Goal: Task Accomplishment & Management: Manage account settings

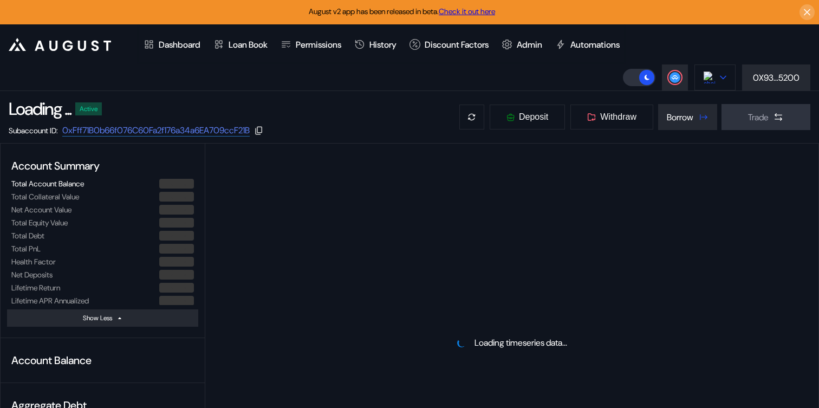
select select "*"
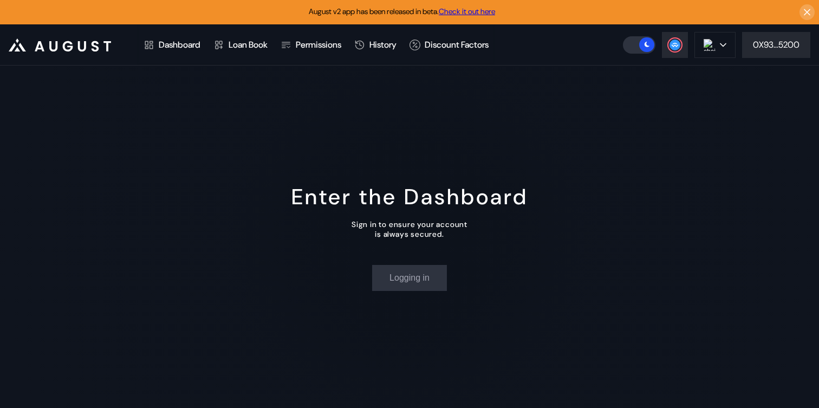
select select "*"
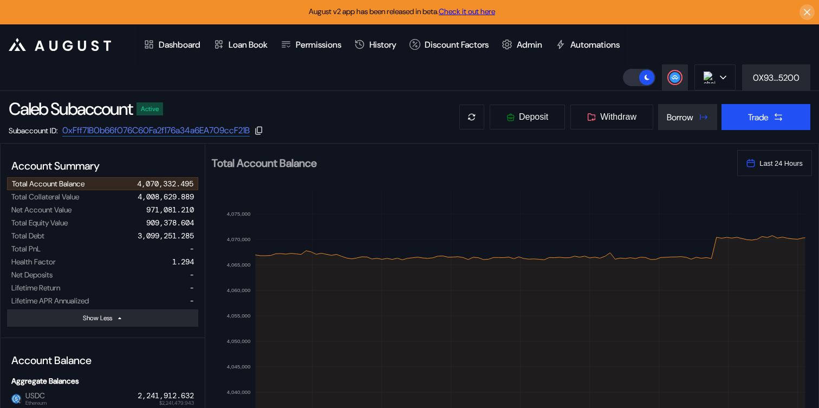
select select "*"
click at [713, 80] on img at bounding box center [709, 77] width 12 height 12
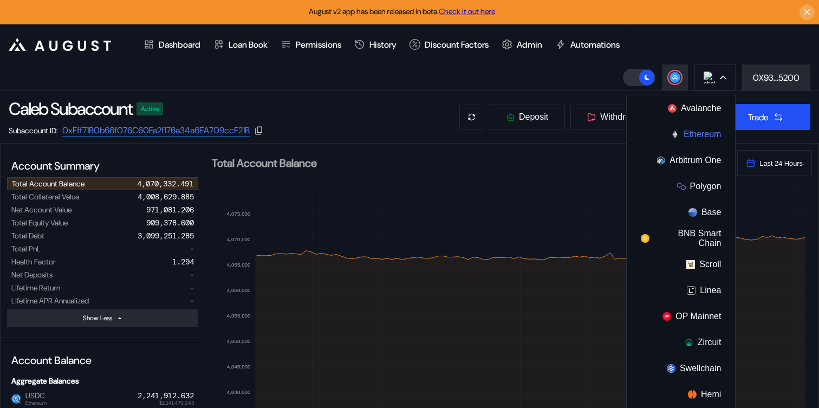
click at [687, 129] on button "Ethereum" at bounding box center [681, 134] width 108 height 26
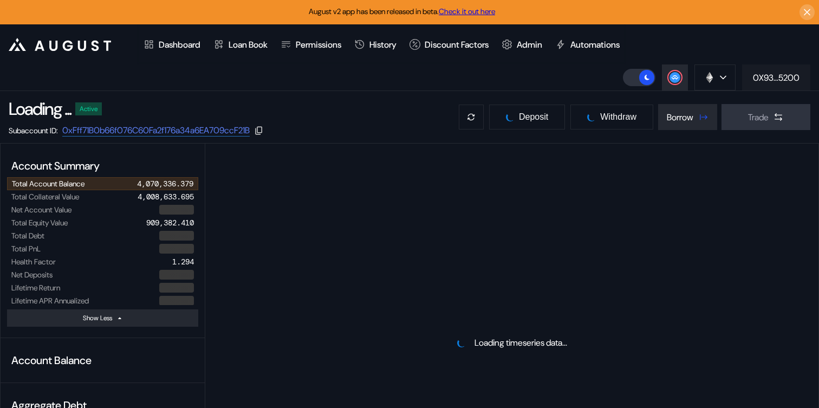
click at [752, 83] on button "0X93...5200" at bounding box center [776, 77] width 68 height 26
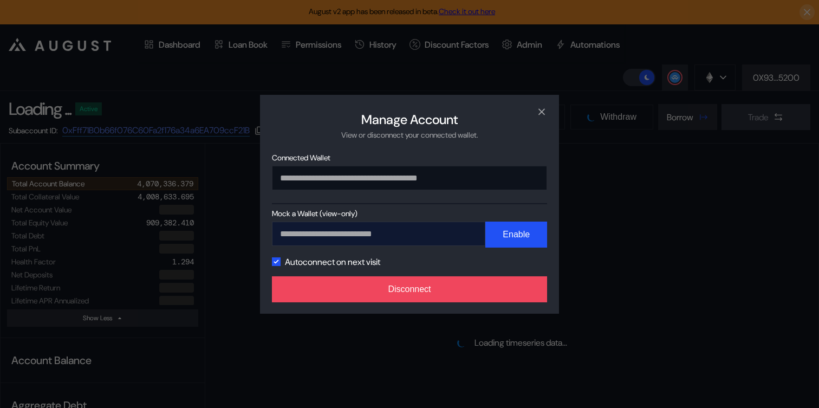
select select "*"
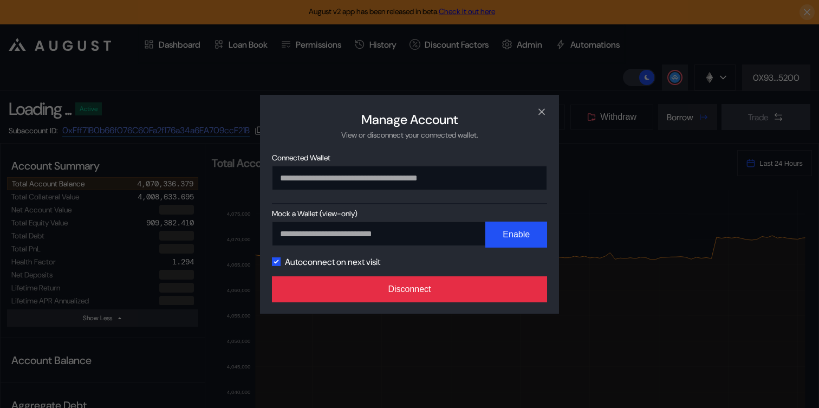
click at [447, 286] on button "Disconnect" at bounding box center [409, 289] width 275 height 26
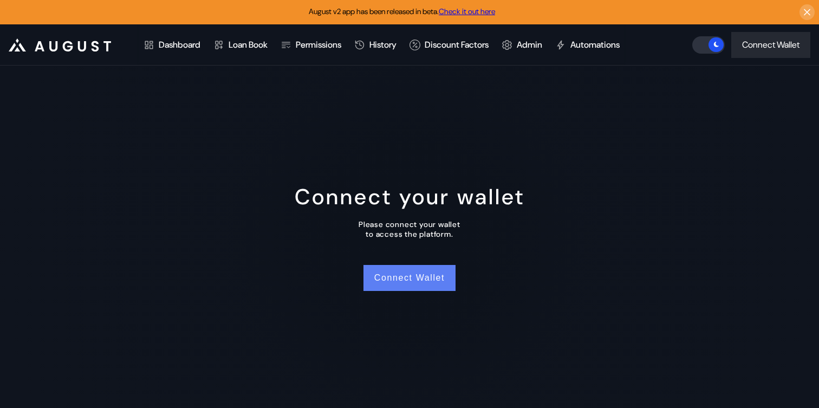
click at [423, 271] on button "Connect Wallet" at bounding box center [409, 278] width 92 height 26
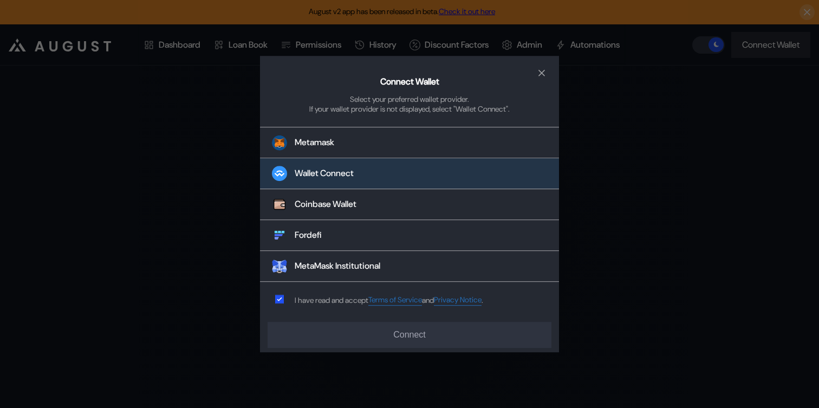
click at [334, 173] on div "Wallet Connect" at bounding box center [324, 173] width 59 height 11
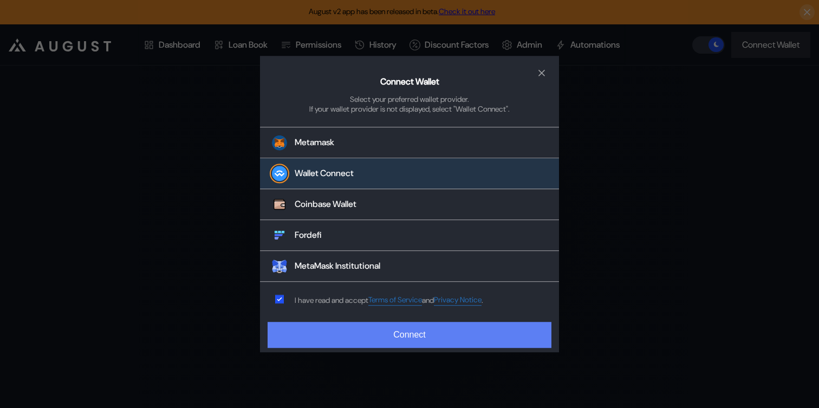
click at [351, 330] on button "Connect" at bounding box center [410, 335] width 284 height 26
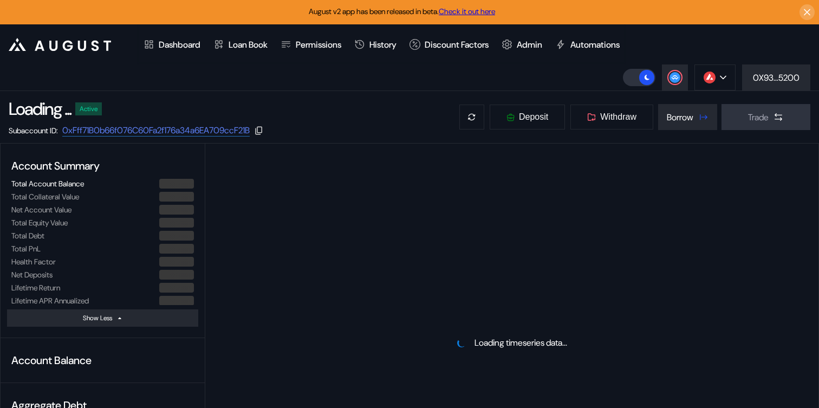
select select "*"
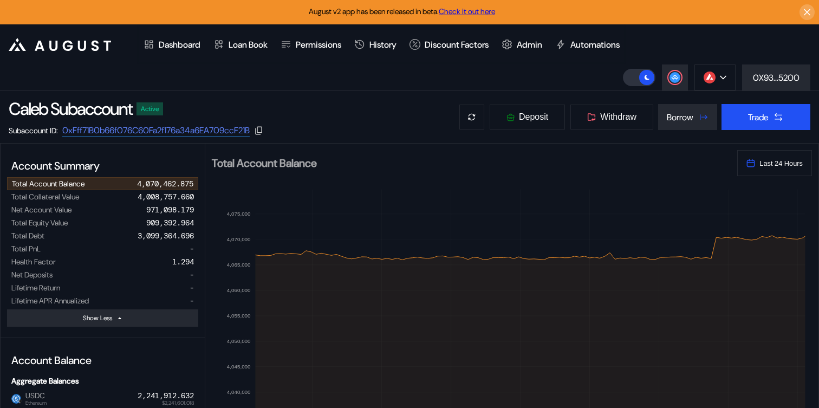
click at [735, 74] on div "Avalanche Ethereum Arbitrum One Polygon Base BNB Smart Chain Scroll Linea OP Ma…" at bounding box center [721, 77] width 196 height 26
click at [720, 75] on div at bounding box center [723, 78] width 6 height 8
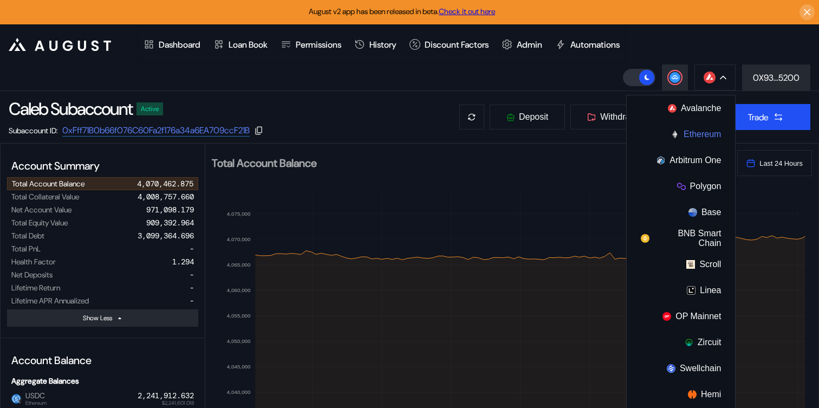
click at [695, 132] on button "Ethereum" at bounding box center [681, 134] width 108 height 26
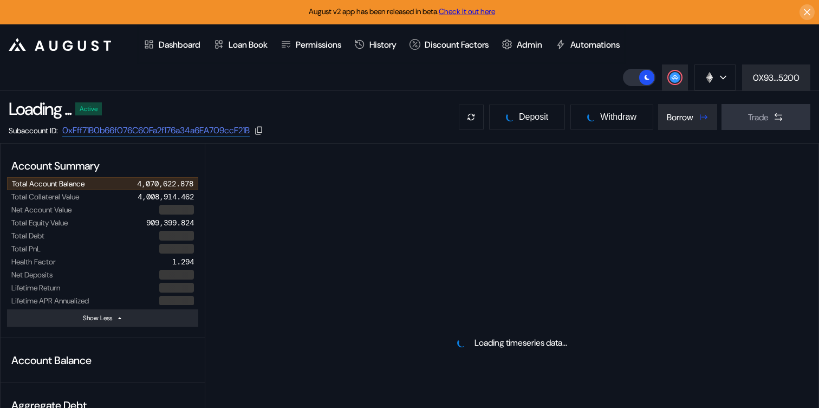
select select "*"
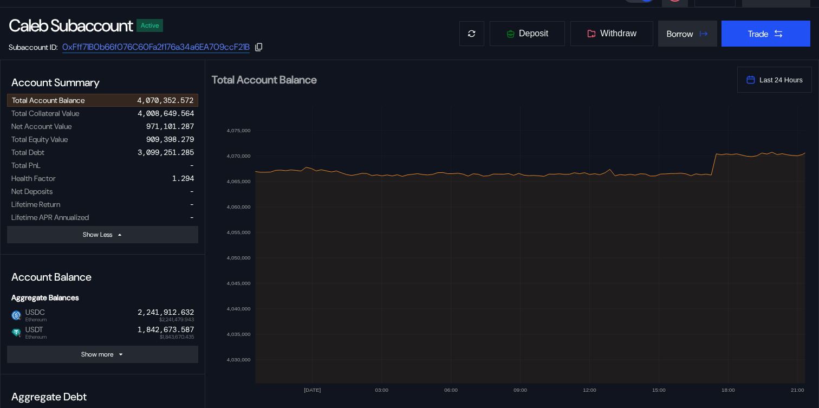
scroll to position [49, 0]
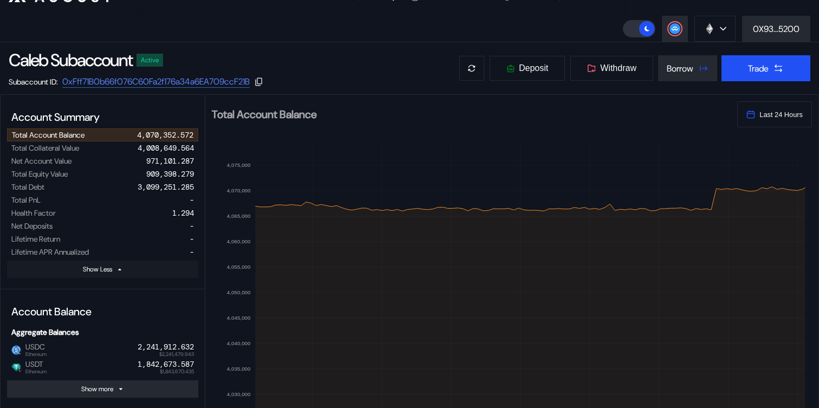
click at [131, 271] on button "Show Less" at bounding box center [102, 268] width 191 height 17
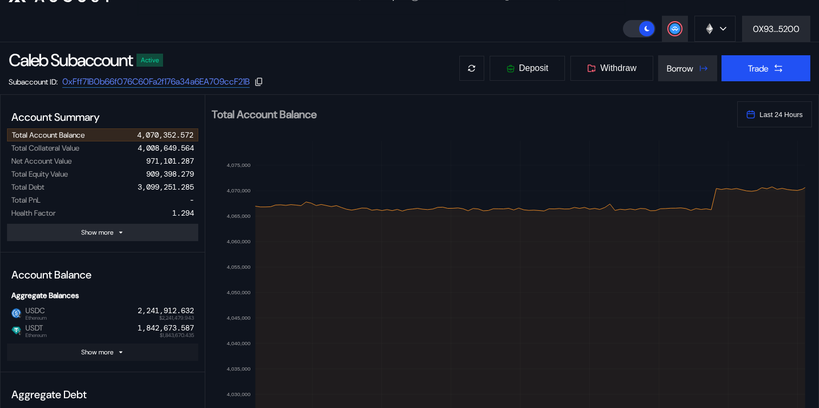
click at [123, 355] on button "Show more" at bounding box center [102, 351] width 191 height 17
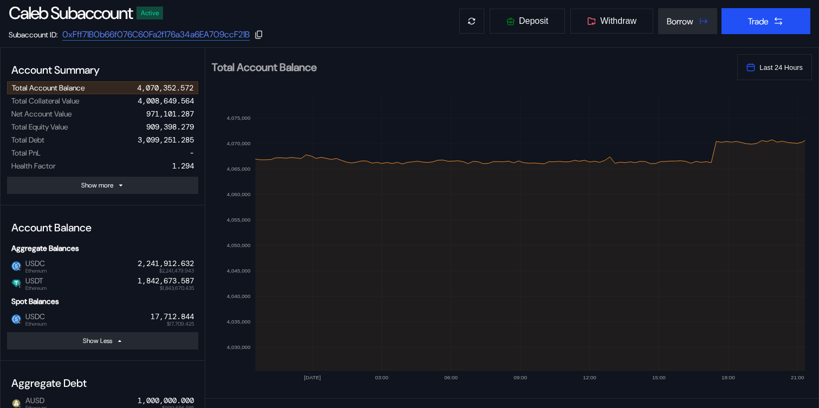
scroll to position [0, 0]
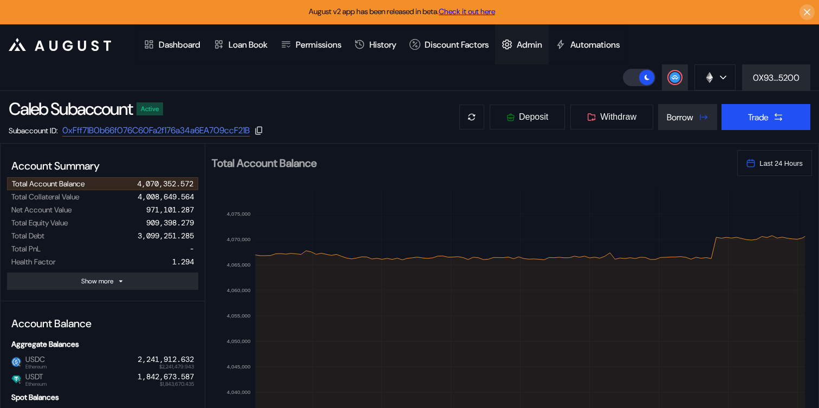
click at [540, 45] on div "Admin" at bounding box center [529, 44] width 25 height 11
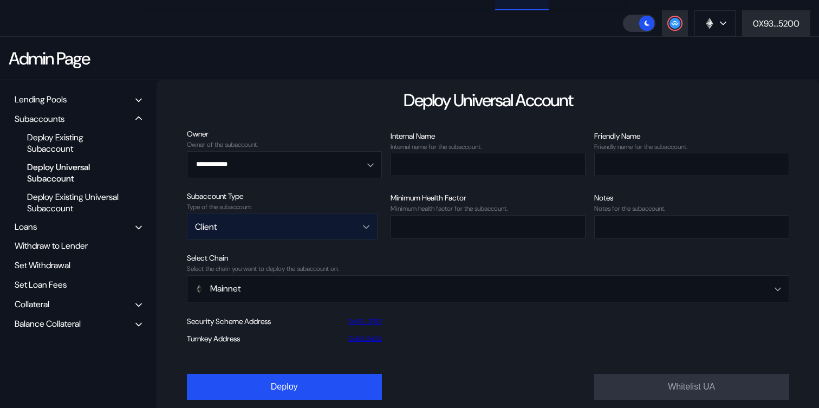
scroll to position [69, 0]
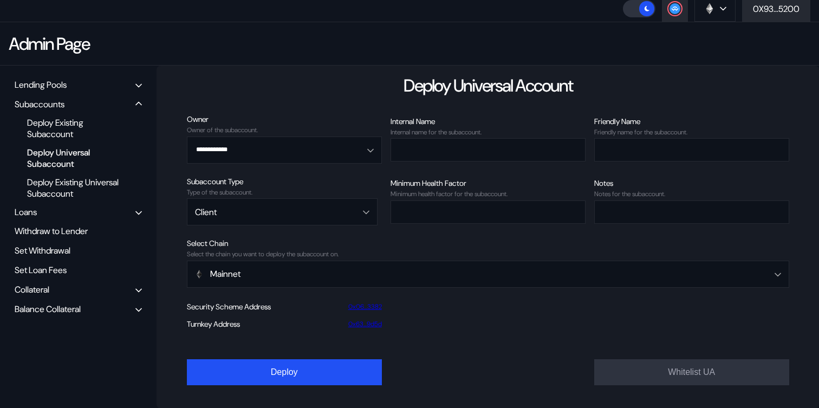
click at [81, 309] on div "Balance Collateral" at bounding box center [48, 308] width 66 height 11
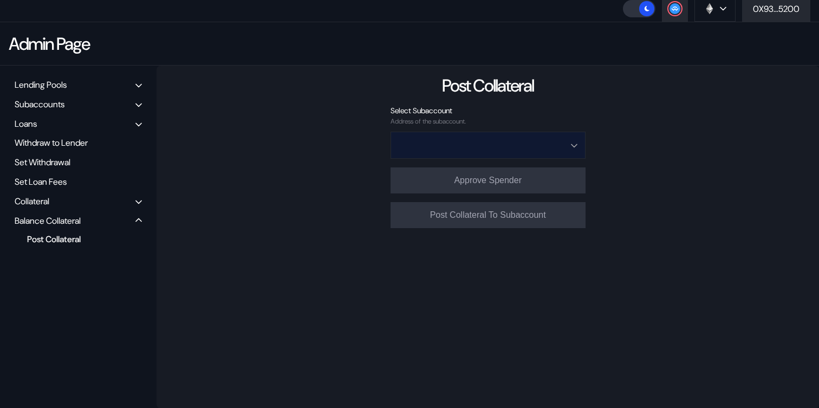
click at [481, 147] on input "Open menu" at bounding box center [482, 145] width 167 height 26
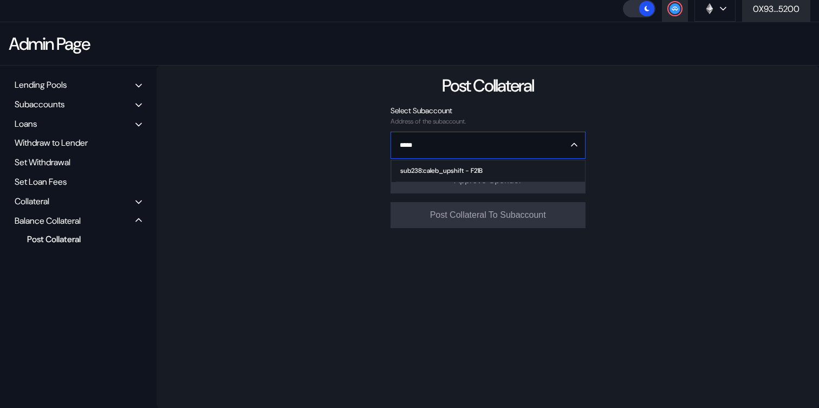
click at [477, 171] on div "sub238:caleb_upshift - F21B" at bounding box center [441, 171] width 82 height 8
type input "**********"
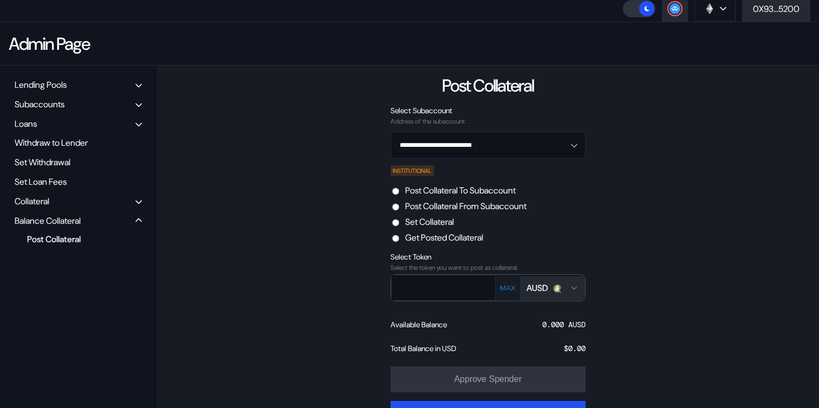
click at [464, 206] on label "Post Collateral From Subaccount" at bounding box center [465, 205] width 121 height 11
click at [461, 284] on input "text" at bounding box center [436, 287] width 88 height 22
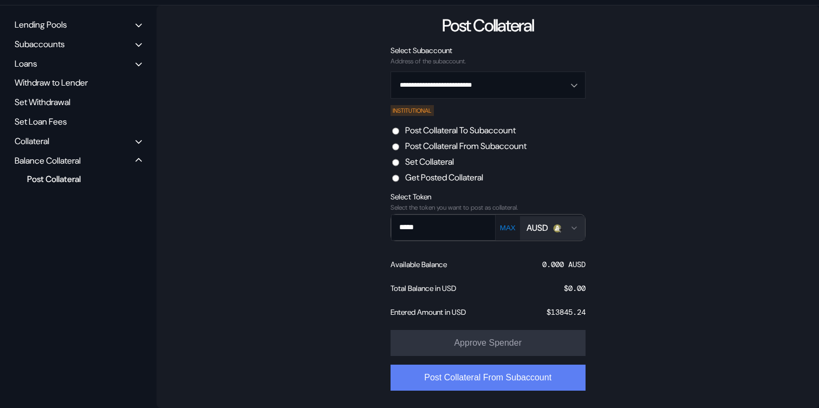
type input "*****"
click at [509, 377] on button "Post Collateral From Subaccount" at bounding box center [487, 377] width 195 height 26
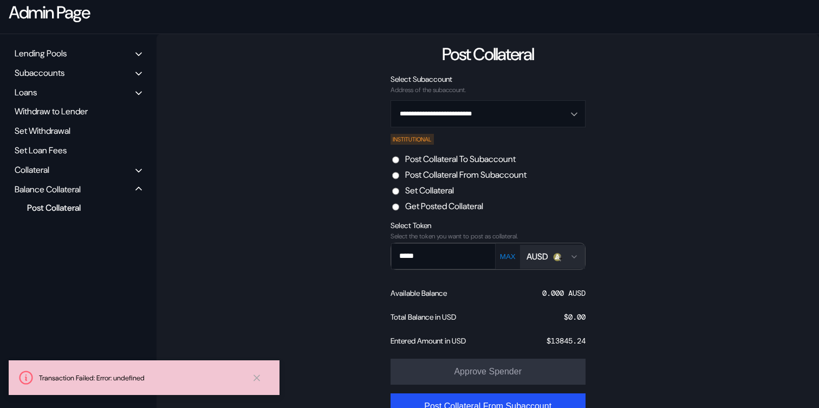
scroll to position [101, 0]
click at [576, 259] on icon "Open menu for selecting token for payment" at bounding box center [574, 255] width 9 height 9
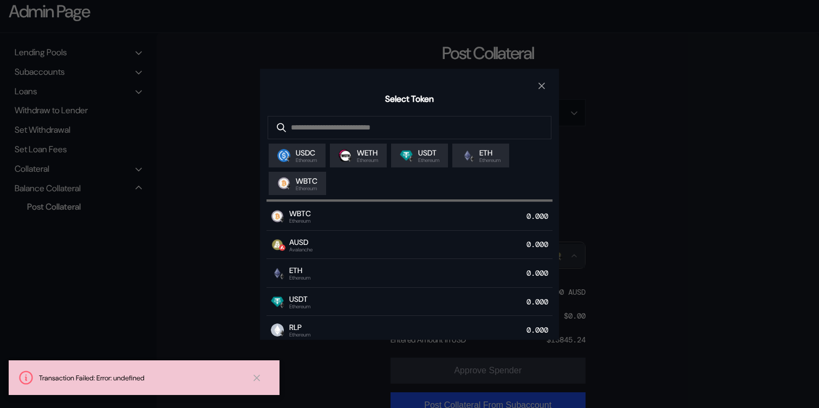
scroll to position [196, 0]
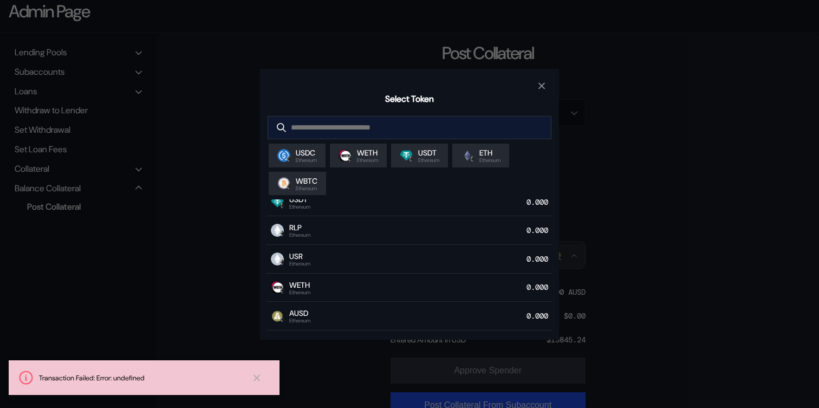
click at [465, 127] on input "modal" at bounding box center [401, 127] width 266 height 22
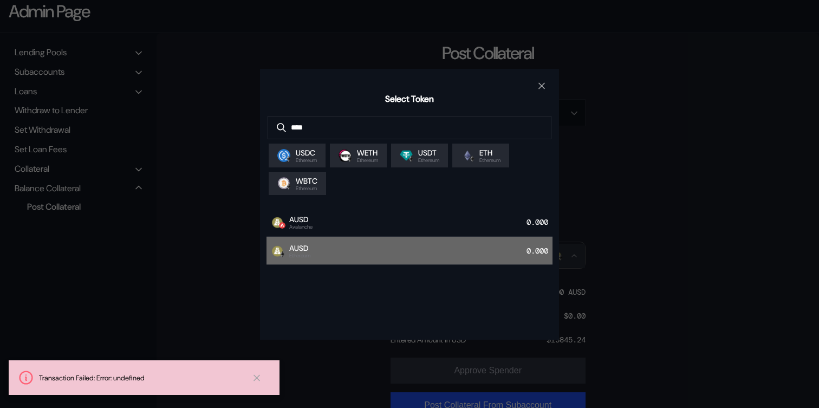
type input "****"
click at [452, 260] on div "AUSD Ethereum 0.000" at bounding box center [409, 251] width 286 height 29
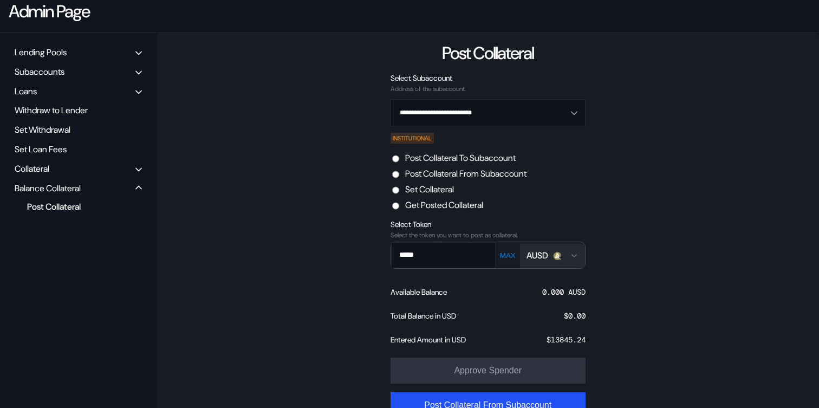
scroll to position [128, 0]
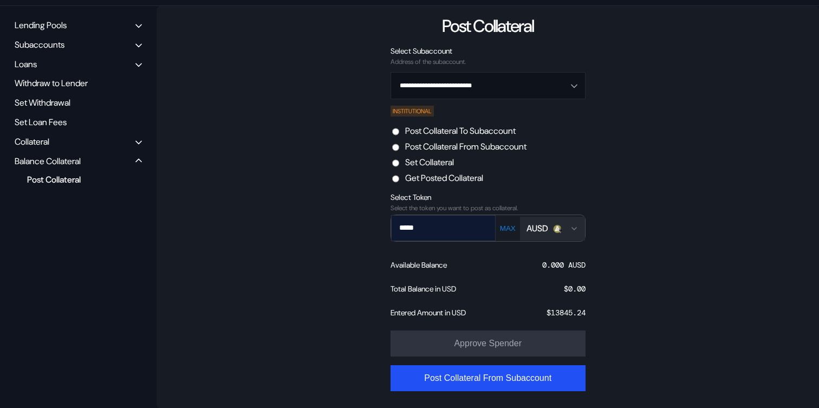
click at [440, 228] on input "*****" at bounding box center [436, 228] width 88 height 22
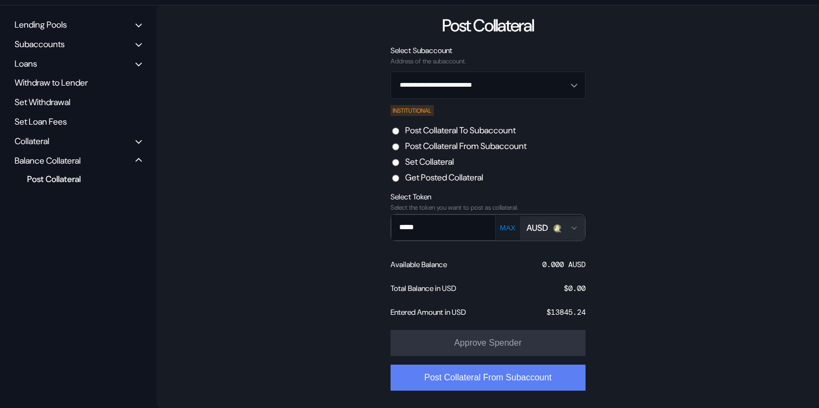
click at [486, 380] on button "Post Collateral From Subaccount" at bounding box center [487, 377] width 195 height 26
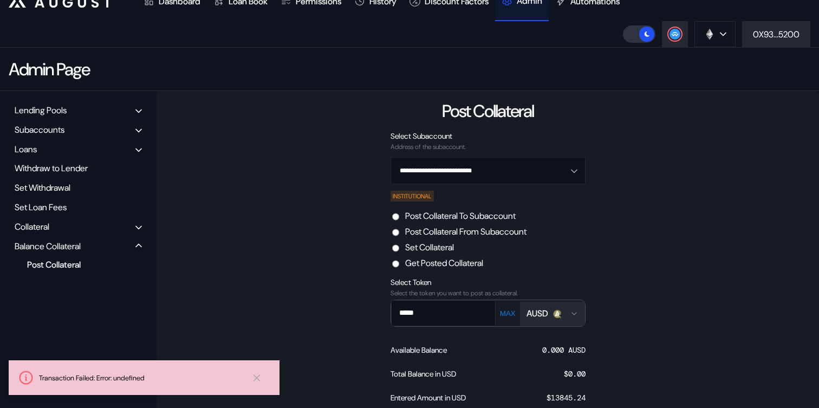
scroll to position [0, 0]
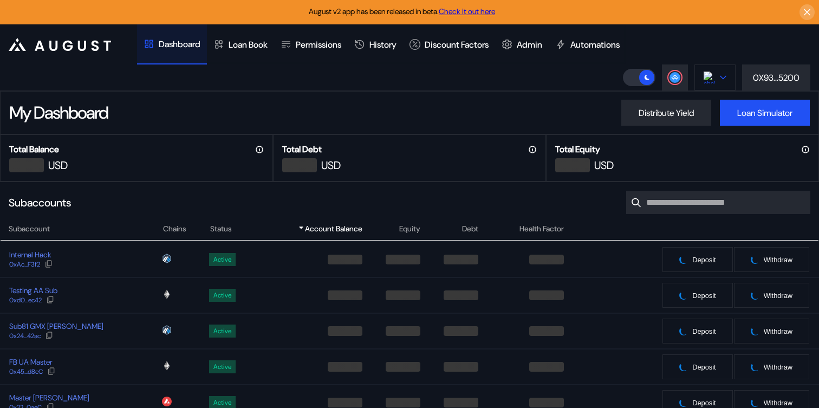
click at [725, 82] on button at bounding box center [714, 77] width 41 height 26
click at [542, 42] on div "Admin" at bounding box center [529, 44] width 25 height 11
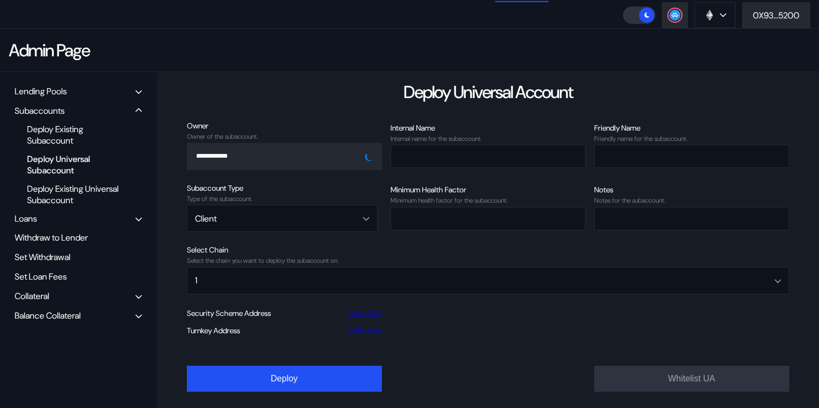
scroll to position [64, 0]
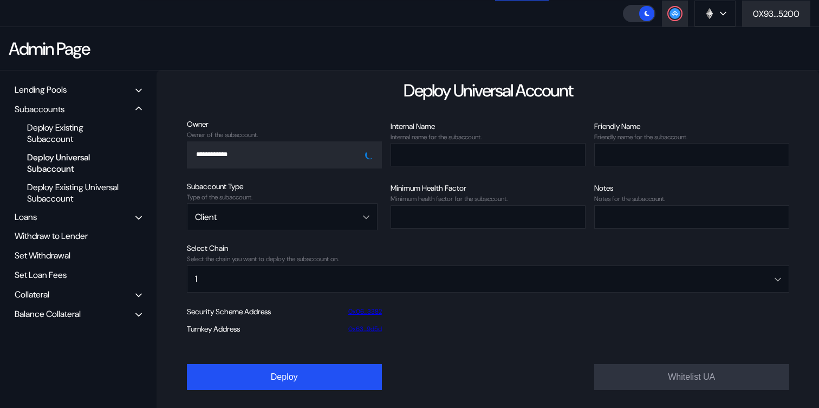
click at [92, 311] on div "Balance Collateral" at bounding box center [78, 313] width 135 height 17
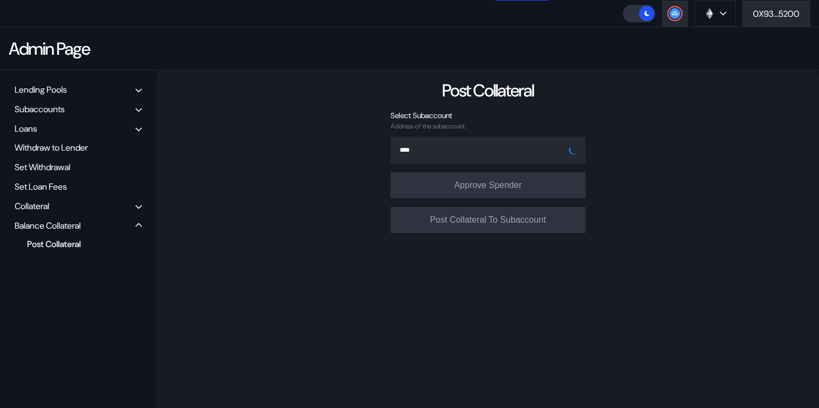
type input "*****"
type input "**********"
click at [319, 208] on div "**********" at bounding box center [488, 241] width 662 height 343
click at [506, 145] on input "Open menu" at bounding box center [482, 150] width 167 height 26
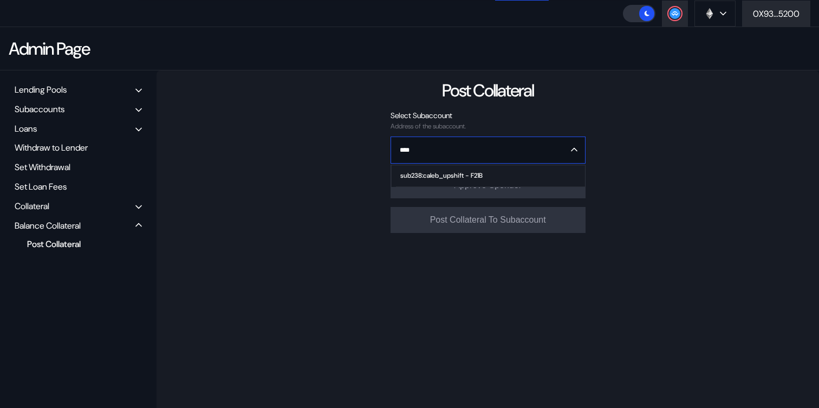
click at [504, 170] on span "sub238:caleb_upshift - F21B" at bounding box center [490, 176] width 188 height 22
type input "**********"
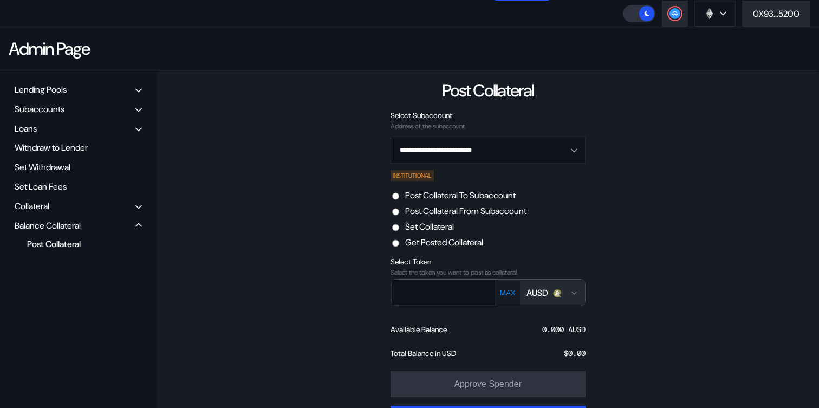
click at [477, 212] on label "Post Collateral From Subaccount" at bounding box center [465, 210] width 121 height 11
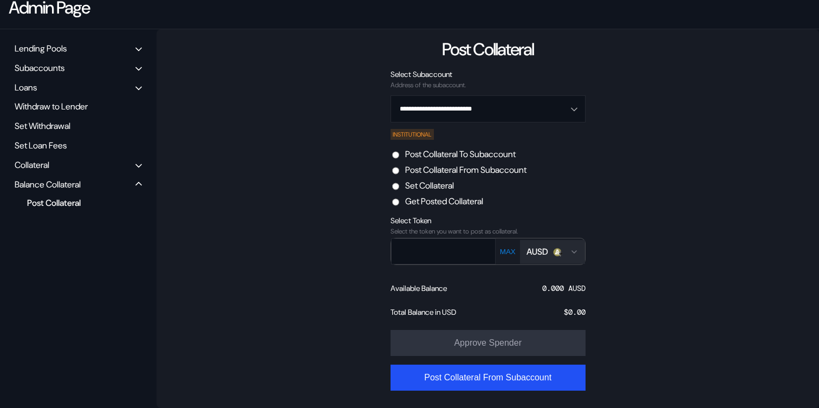
scroll to position [106, 0]
click at [543, 249] on div "AUSD" at bounding box center [537, 251] width 22 height 11
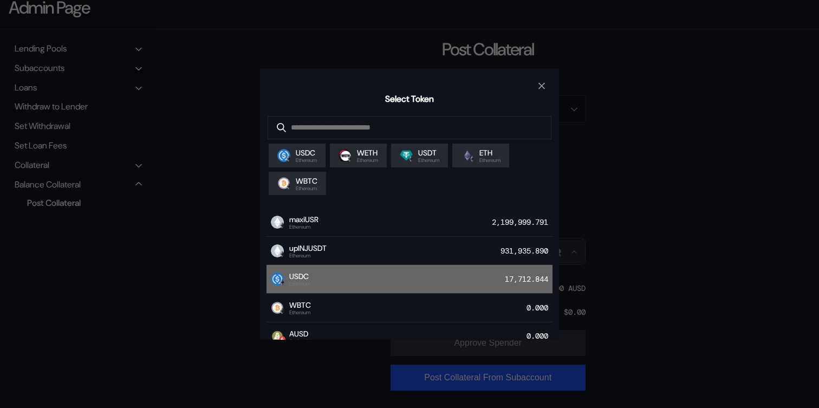
click at [427, 279] on div "USDC Ethereum 17,712.844" at bounding box center [409, 279] width 286 height 29
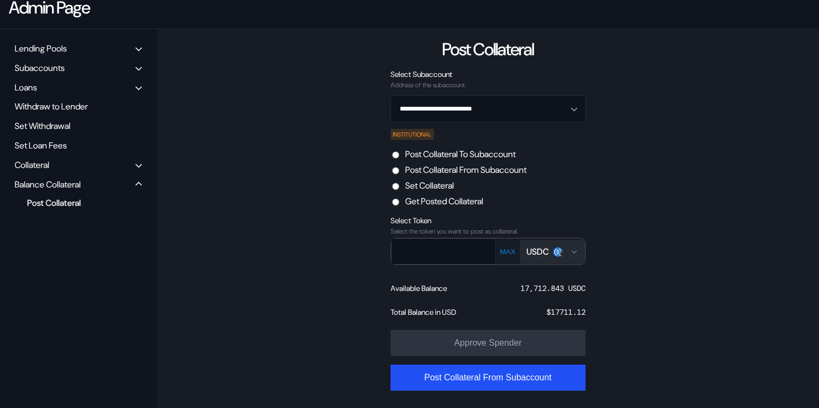
click at [448, 276] on form "**********" at bounding box center [487, 234] width 195 height 330
click at [439, 254] on input "text" at bounding box center [436, 251] width 88 height 22
paste input "**********"
type input "**********"
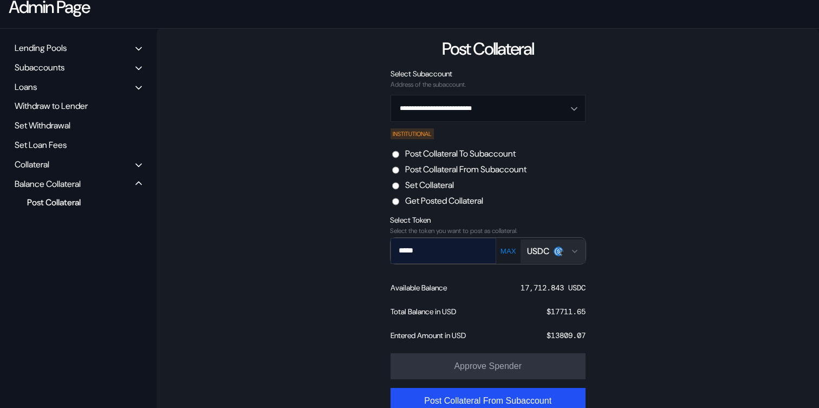
scroll to position [129, 0]
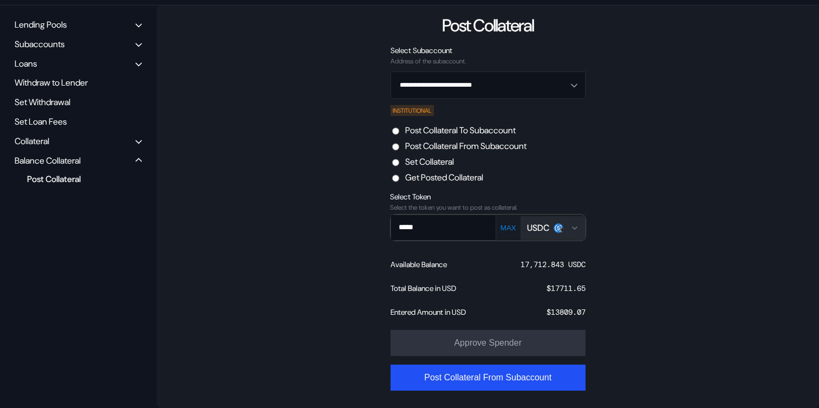
drag, startPoint x: 435, startPoint y: 232, endPoint x: 363, endPoint y: 232, distance: 72.6
click at [363, 232] on div "**********" at bounding box center [488, 206] width 662 height 402
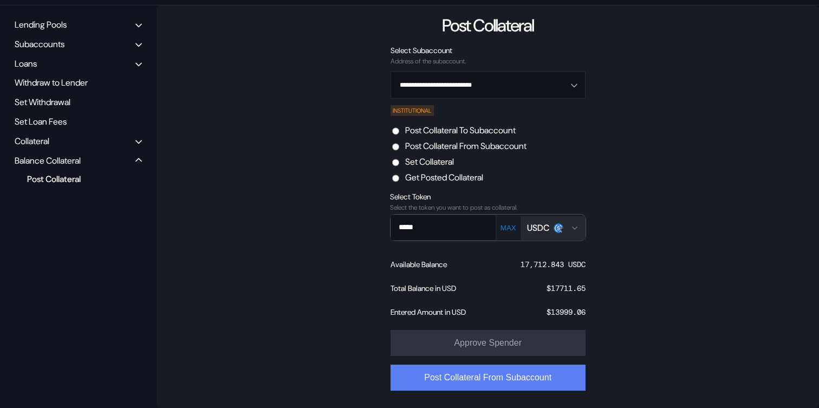
type input "*****"
click at [428, 371] on button "Post Collateral From Subaccount" at bounding box center [487, 377] width 195 height 26
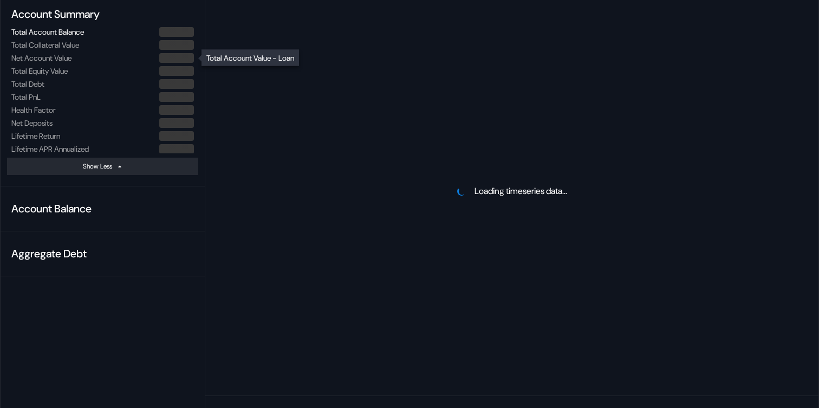
scroll to position [249, 0]
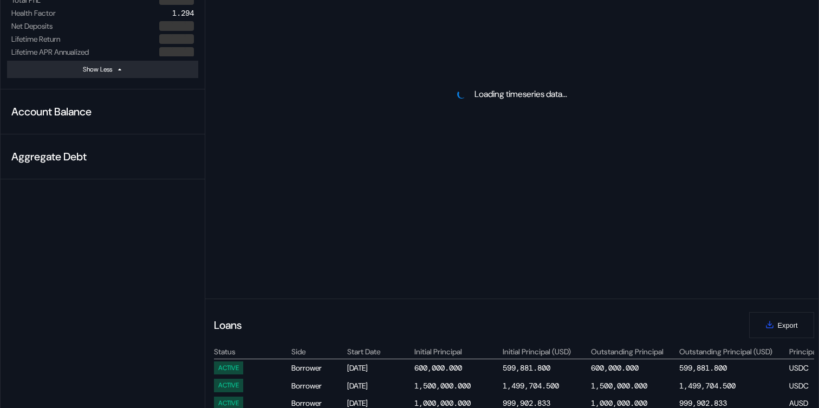
select select "*"
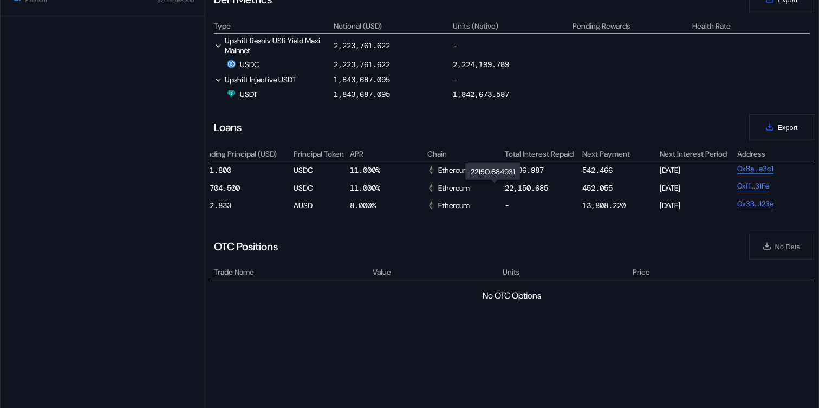
scroll to position [0, 529]
